Goal: Navigation & Orientation: Find specific page/section

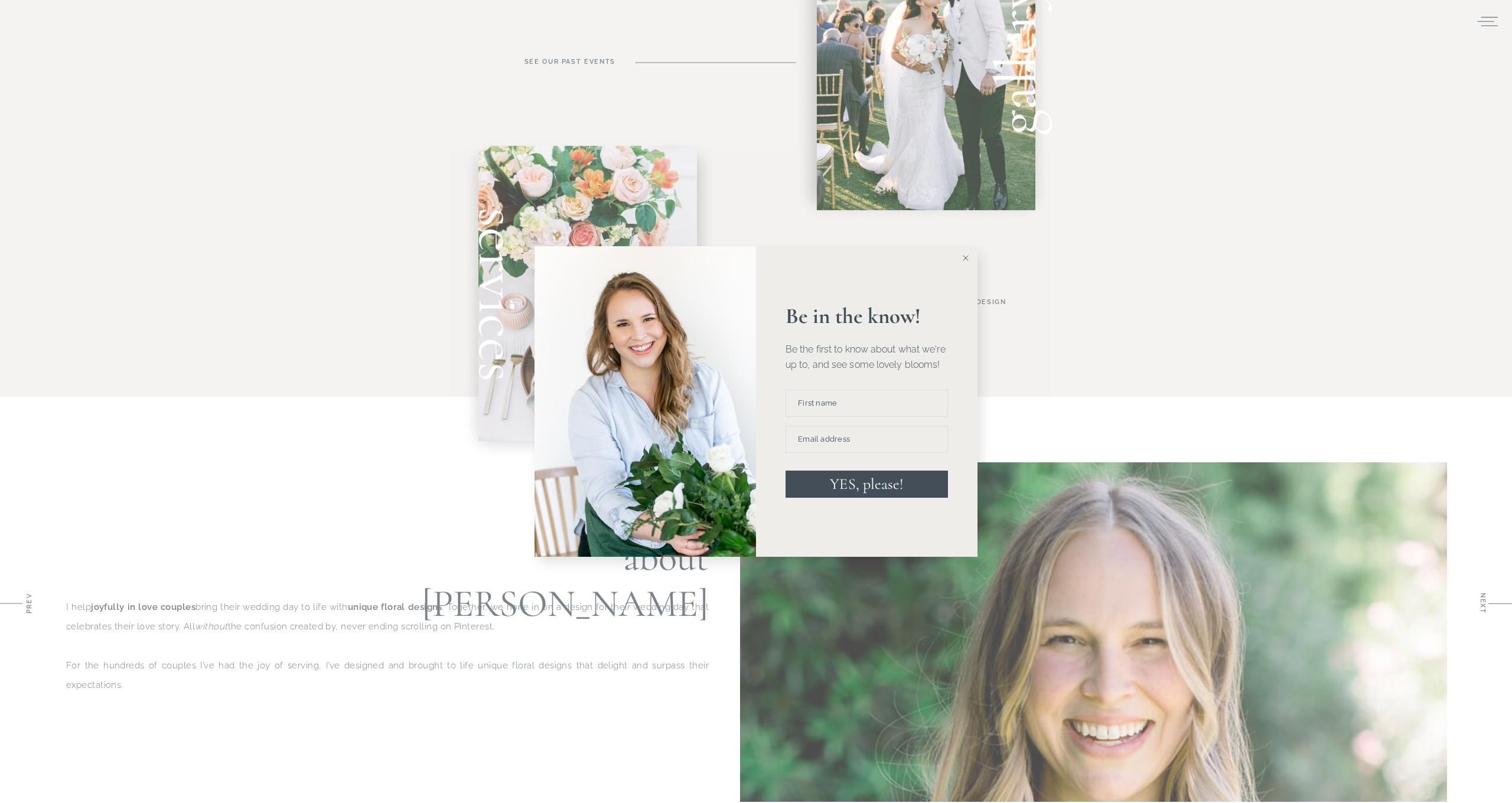
scroll to position [751, 0]
click at [968, 258] on icon at bounding box center [966, 258] width 6 height 6
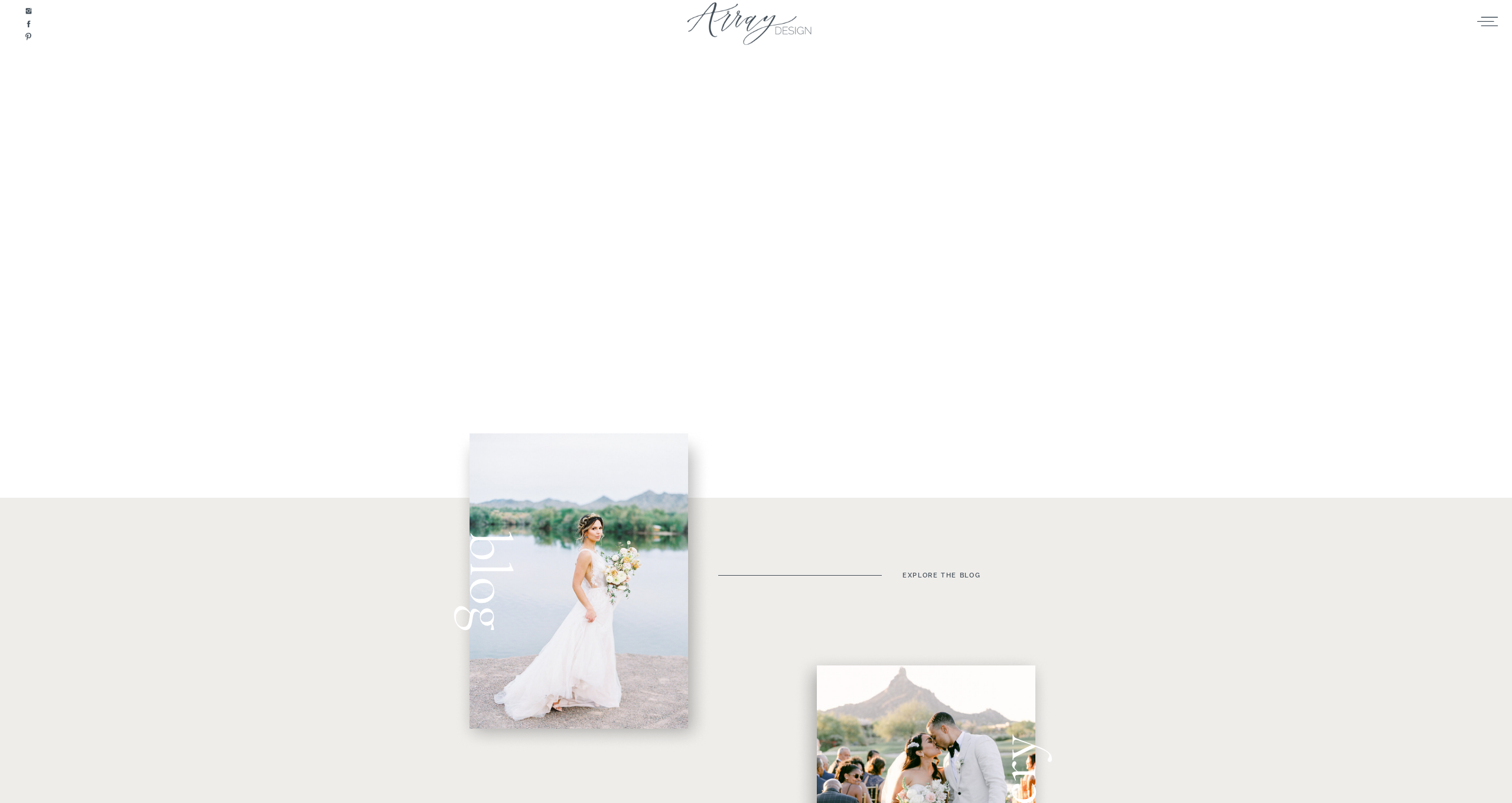
scroll to position [0, 0]
click at [1491, 22] on icon at bounding box center [1487, 20] width 23 height 18
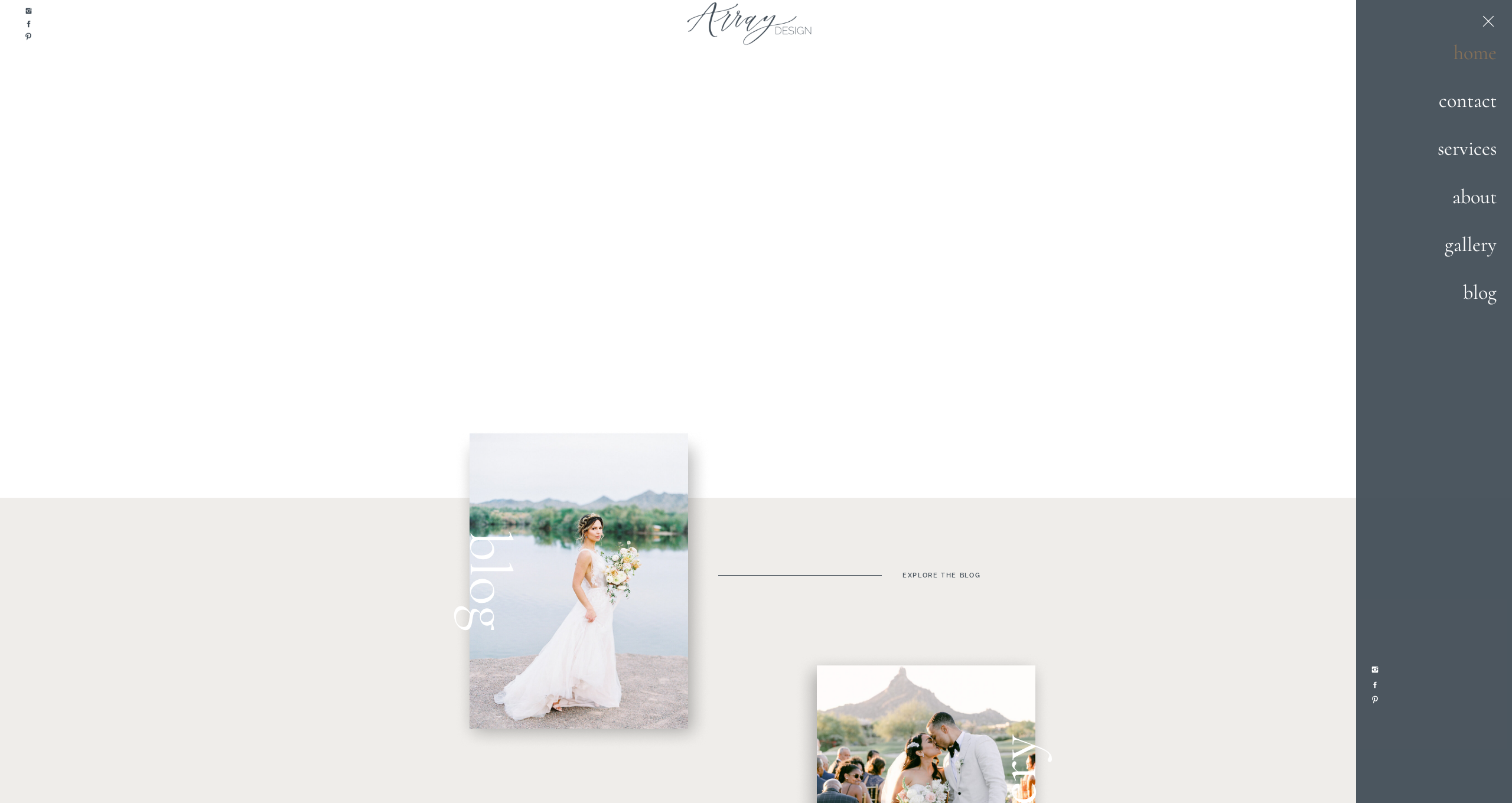
click at [1468, 52] on h2 "home" at bounding box center [1455, 54] width 82 height 31
click at [1462, 240] on h2 "gallery" at bounding box center [1456, 245] width 81 height 31
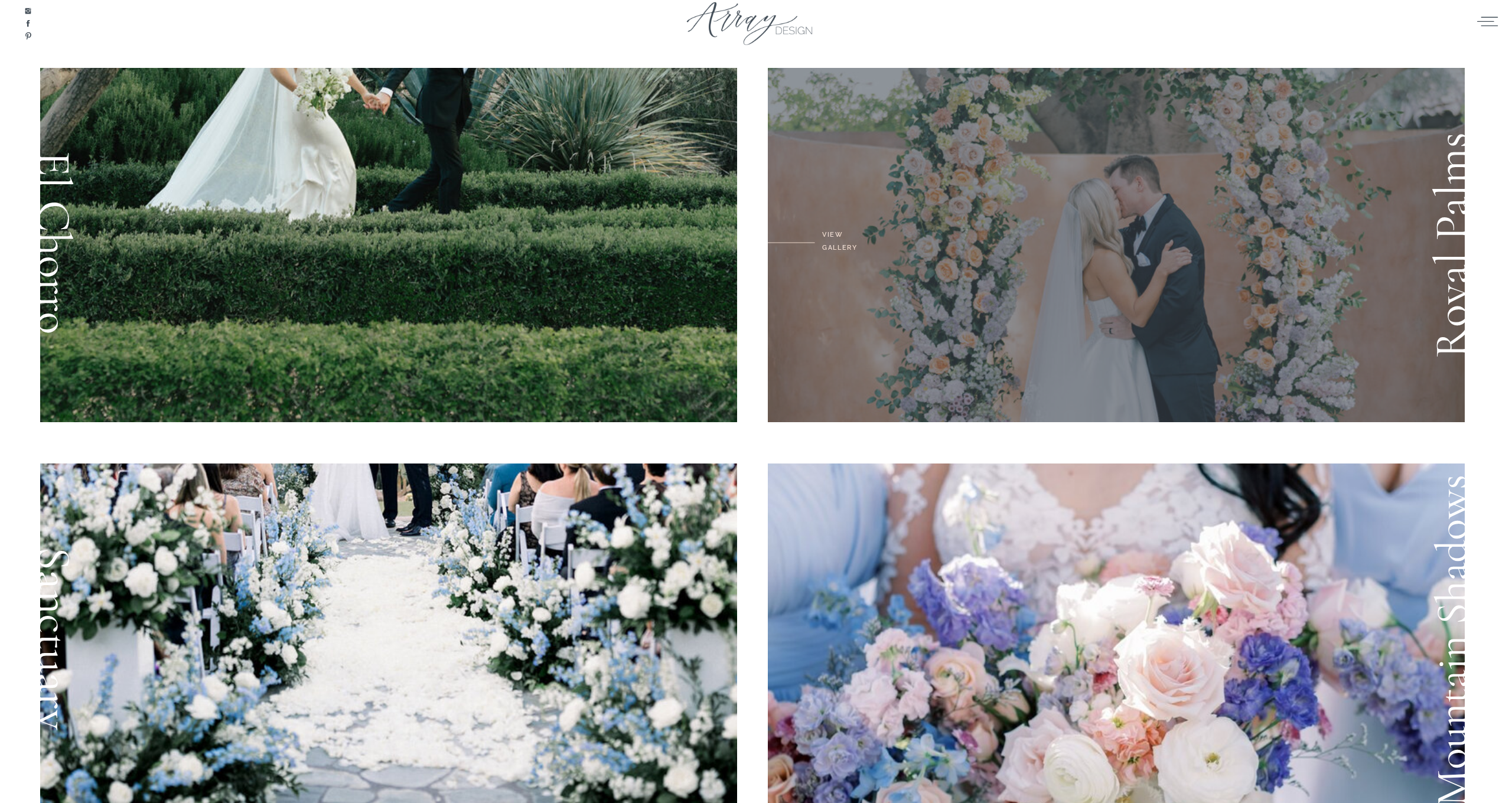
click at [1117, 276] on div at bounding box center [1116, 245] width 697 height 355
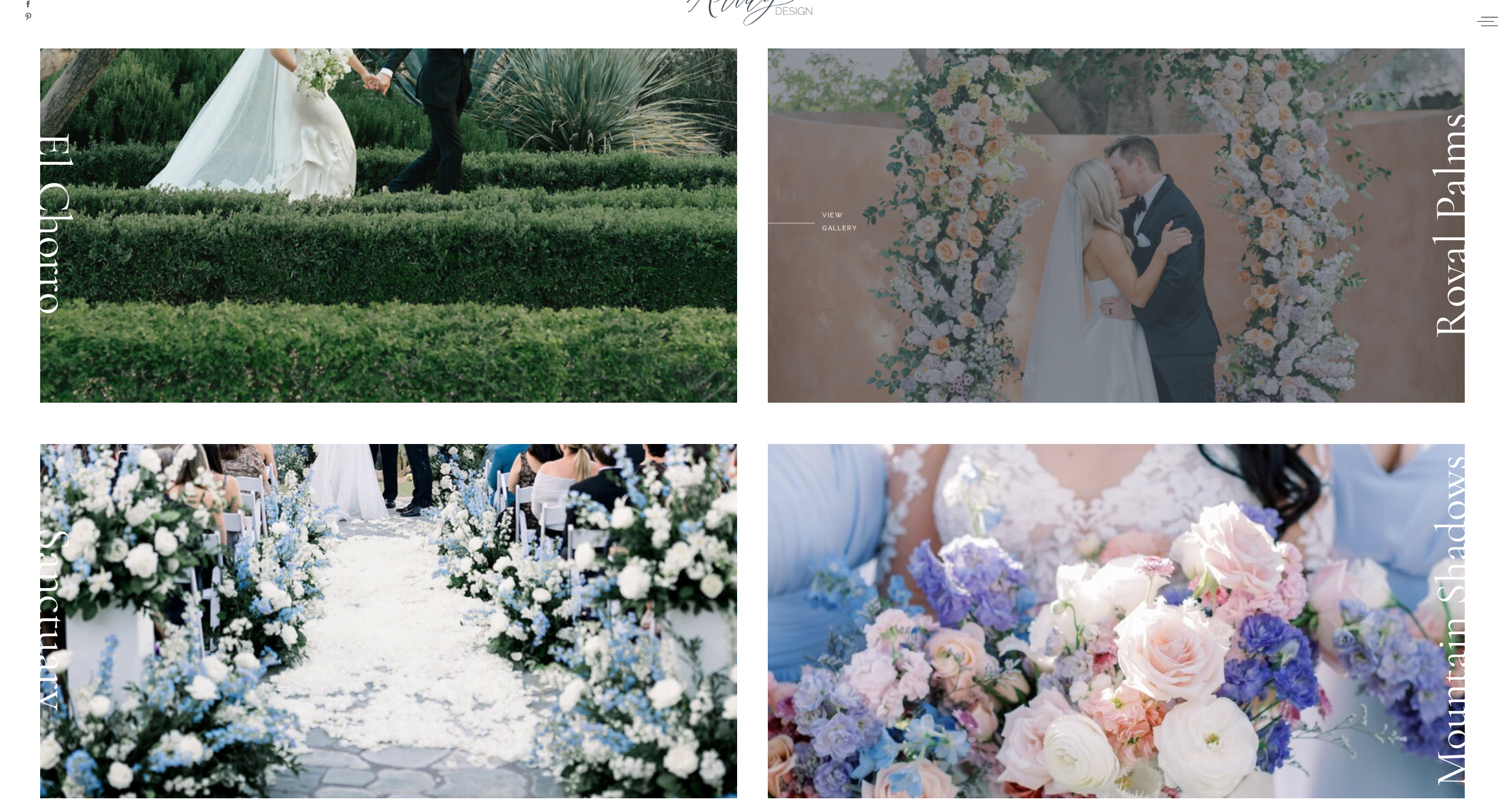
scroll to position [23, 0]
